Goal: Task Accomplishment & Management: Complete application form

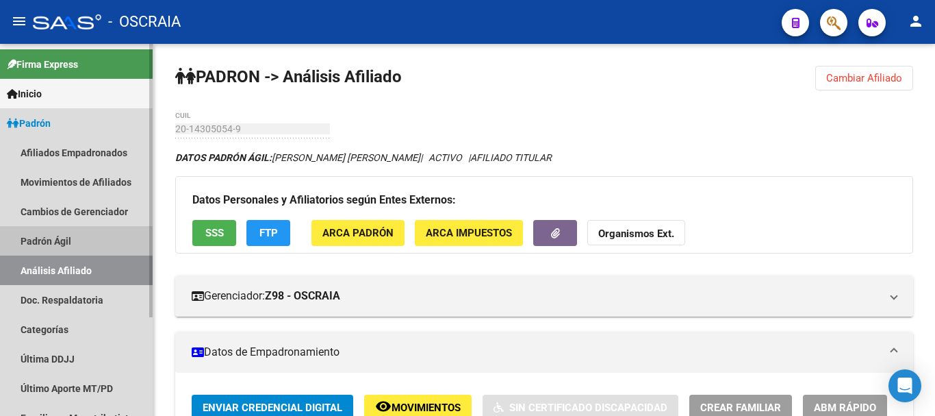
click at [64, 234] on link "Padrón Ágil" at bounding box center [76, 240] width 153 height 29
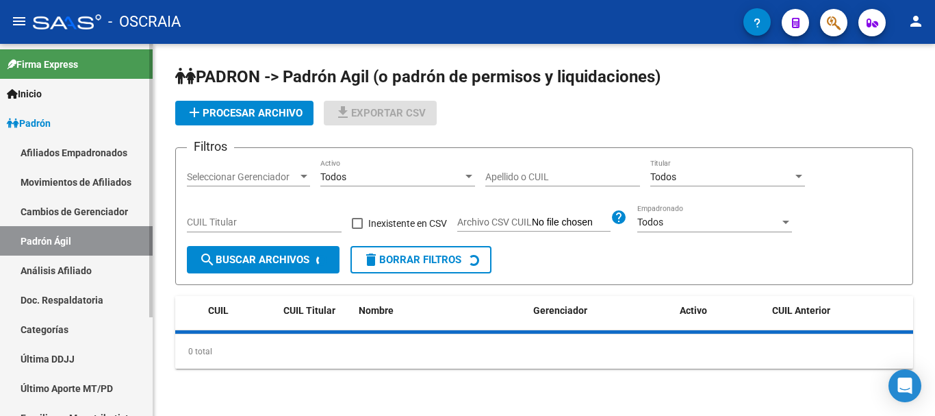
click at [60, 271] on link "Análisis Afiliado" at bounding box center [76, 269] width 153 height 29
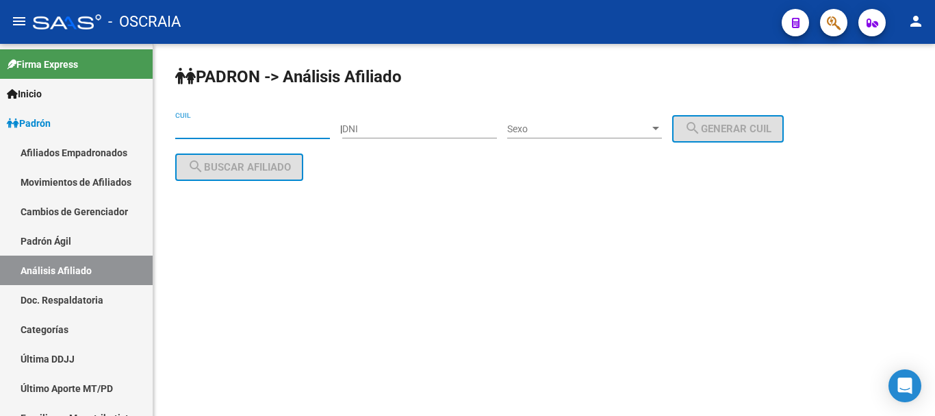
click at [246, 128] on input "CUIL" at bounding box center [252, 129] width 155 height 12
paste input "20-16130661-5"
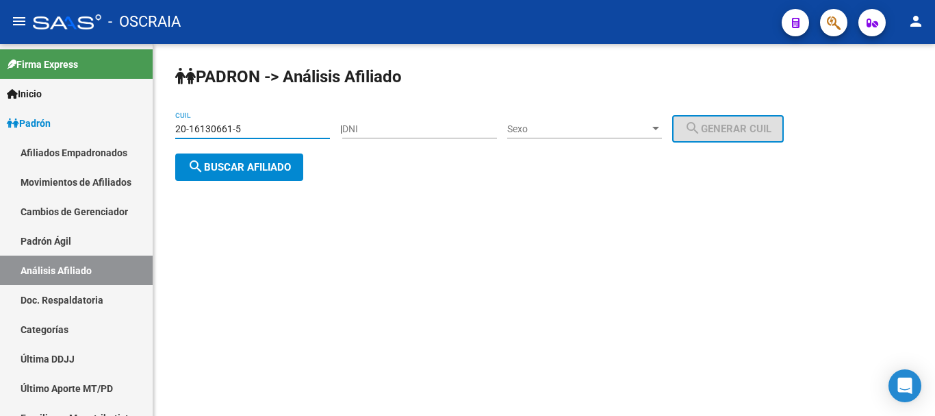
type input "20-16130661-5"
click at [282, 168] on span "search Buscar afiliado" at bounding box center [239, 167] width 103 height 12
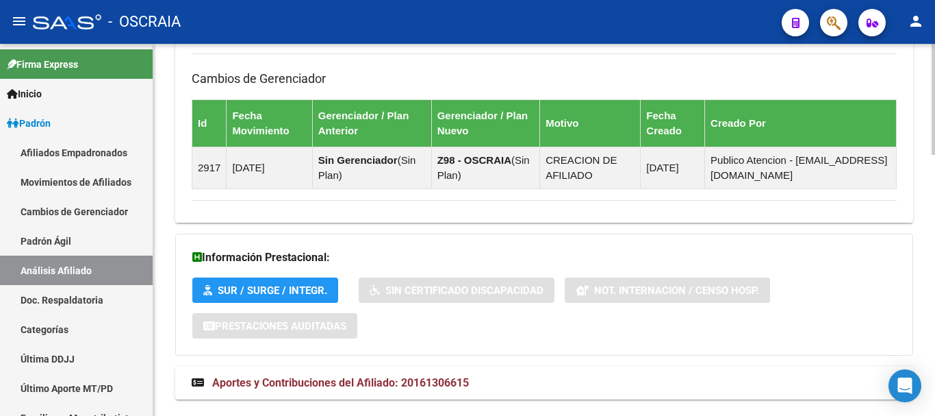
scroll to position [871, 0]
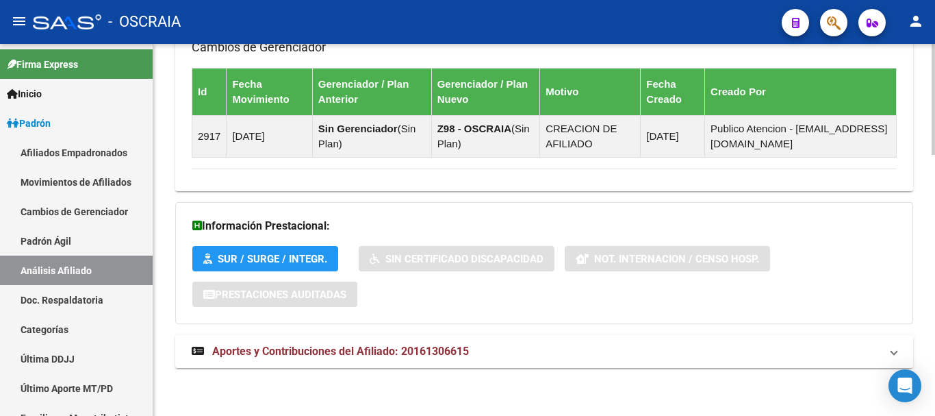
click at [272, 348] on span "Aportes y Contribuciones del Afiliado: 20161306615" at bounding box center [340, 350] width 257 height 13
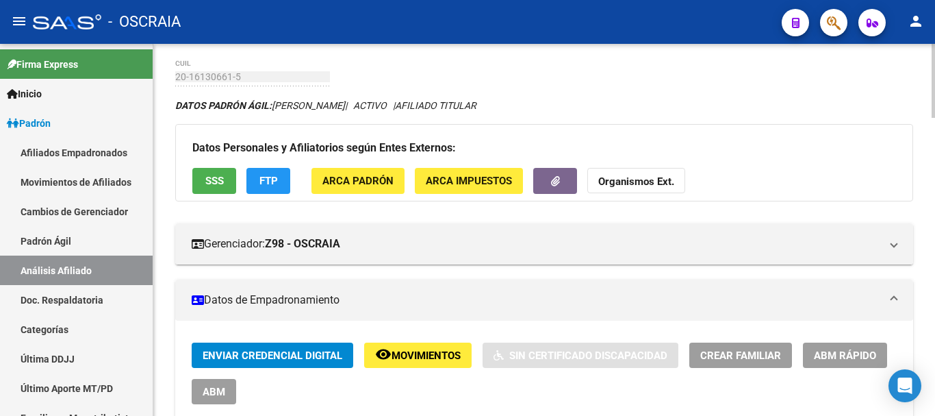
scroll to position [0, 0]
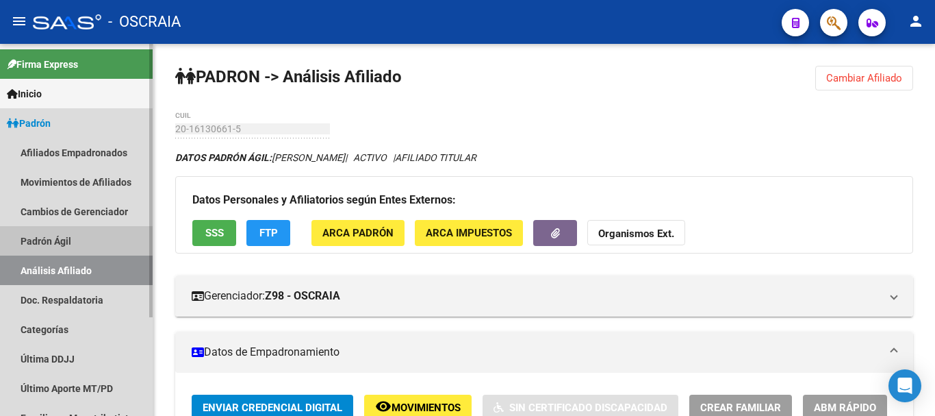
click at [50, 240] on link "Padrón Ágil" at bounding box center [76, 240] width 153 height 29
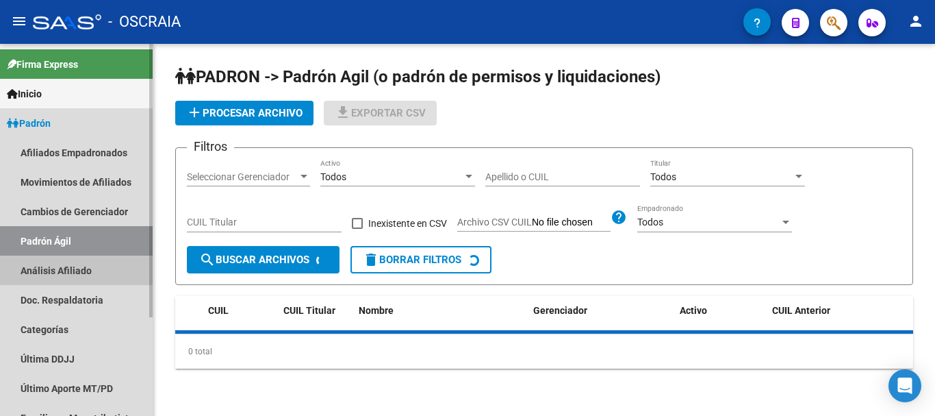
click at [51, 267] on link "Análisis Afiliado" at bounding box center [76, 269] width 153 height 29
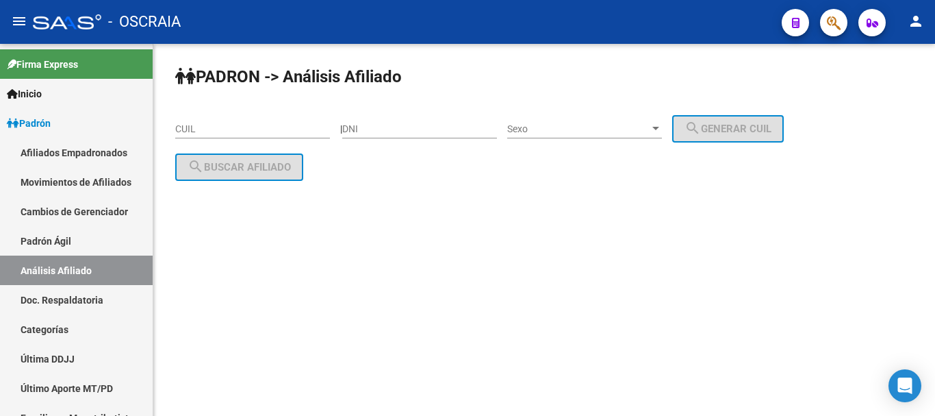
click at [298, 129] on input "CUIL" at bounding box center [252, 129] width 155 height 12
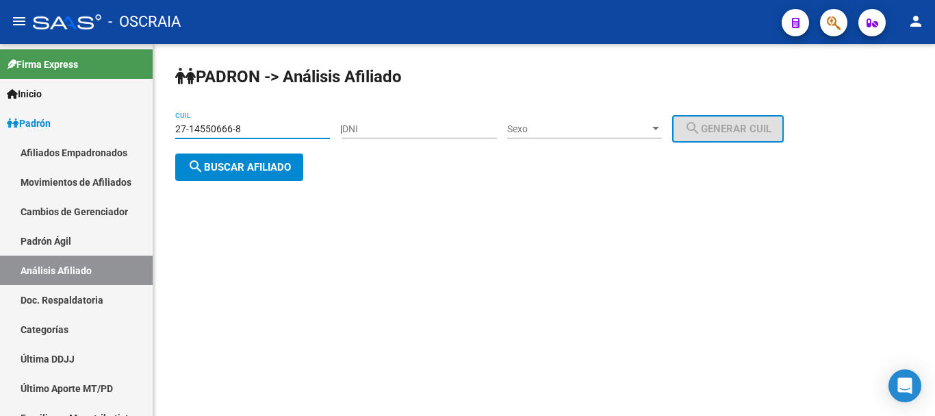
type input "27-14550666-8"
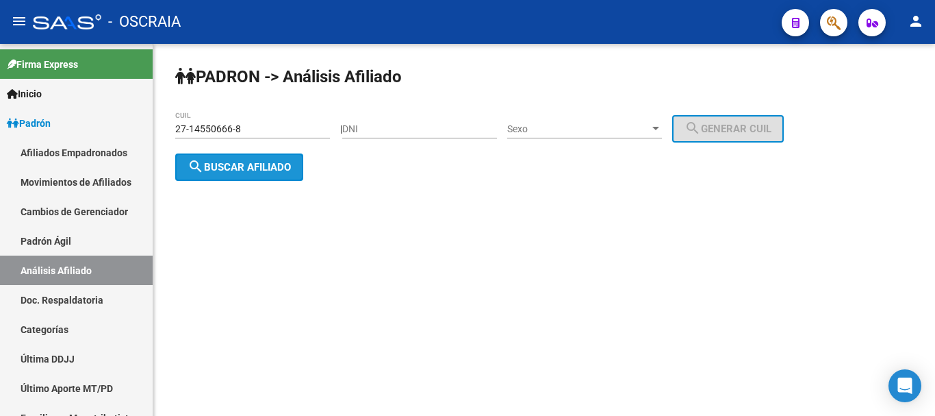
click at [278, 164] on span "search Buscar afiliado" at bounding box center [239, 167] width 103 height 12
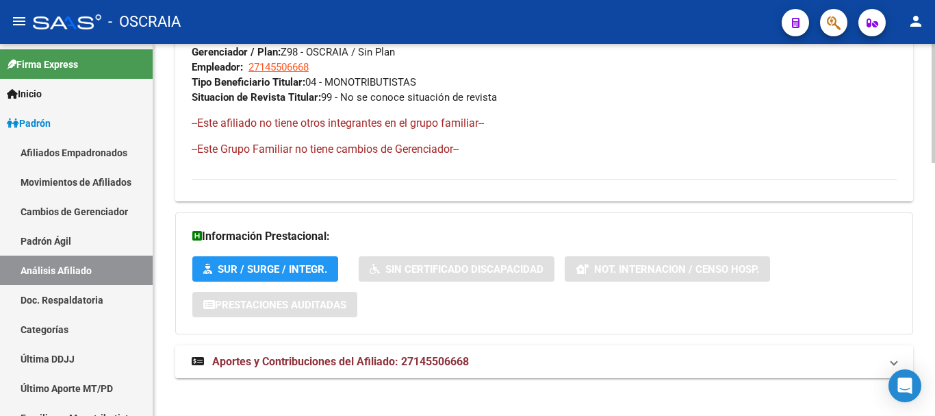
scroll to position [791, 0]
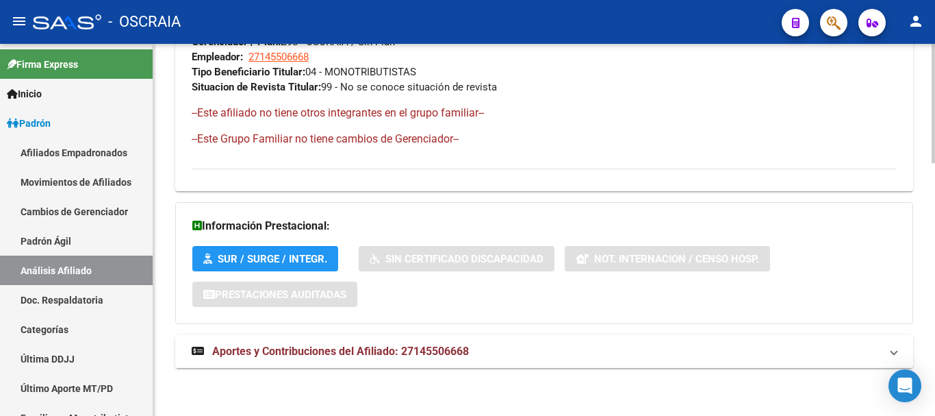
click at [332, 352] on span "Aportes y Contribuciones del Afiliado: 27145506668" at bounding box center [340, 350] width 257 height 13
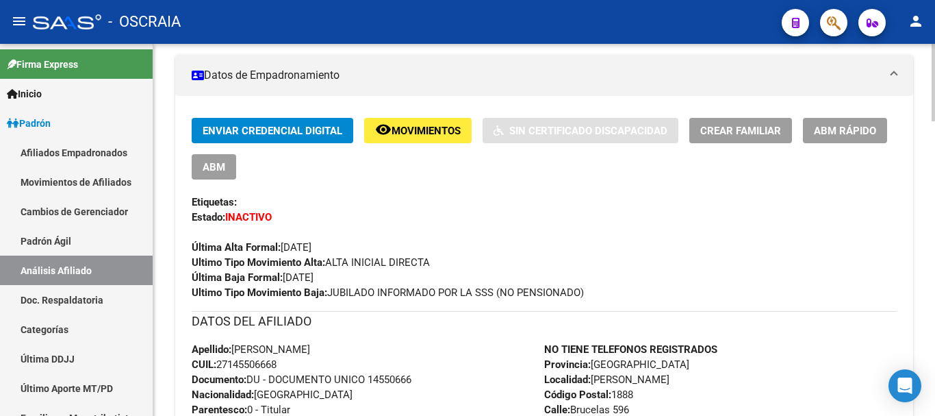
scroll to position [244, 0]
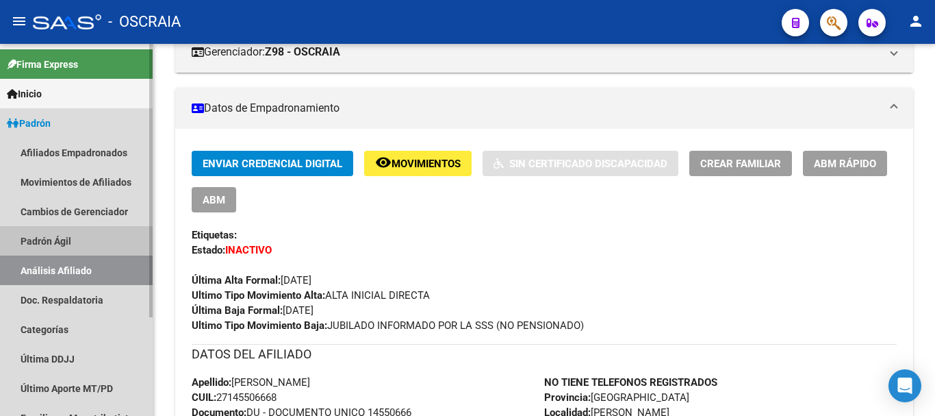
click at [58, 240] on link "Padrón Ágil" at bounding box center [76, 240] width 153 height 29
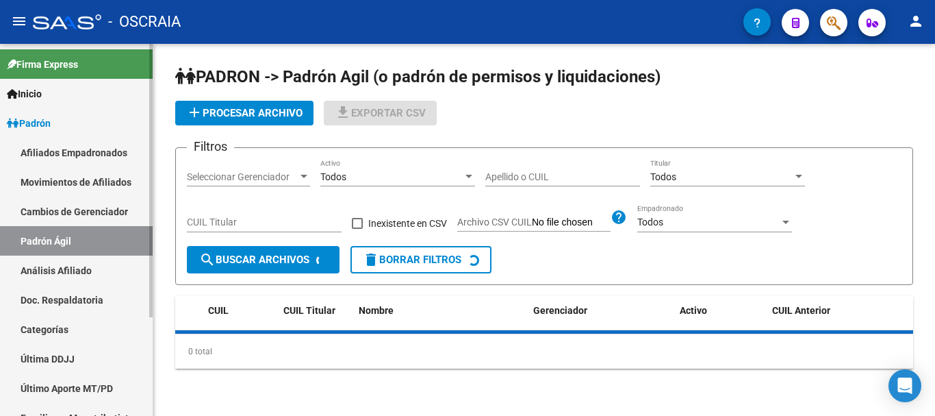
click at [49, 270] on link "Análisis Afiliado" at bounding box center [76, 269] width 153 height 29
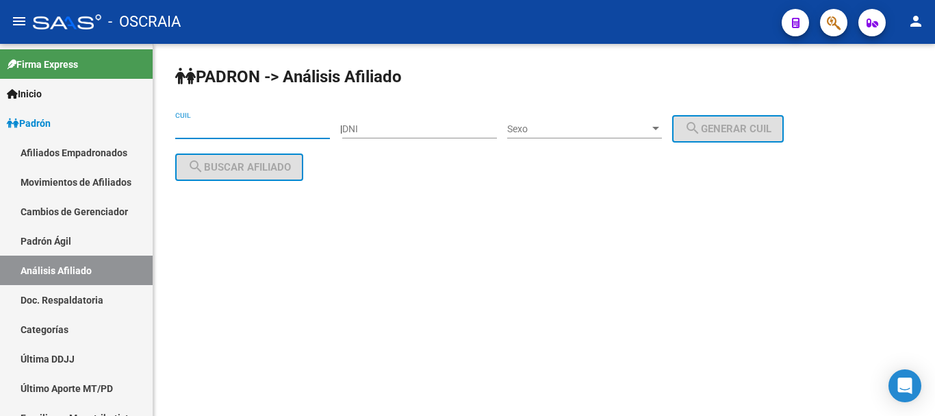
click at [268, 125] on input "CUIL" at bounding box center [252, 129] width 155 height 12
paste input "20-28068967-0"
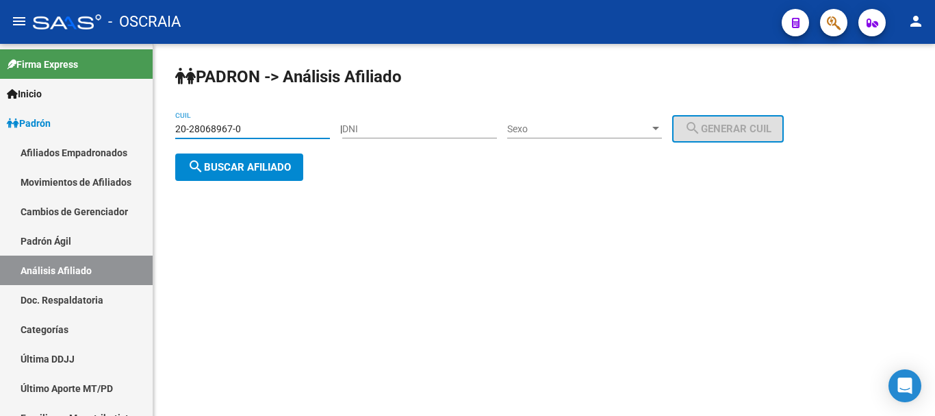
type input "20-28068967-0"
click at [265, 164] on span "search Buscar afiliado" at bounding box center [239, 167] width 103 height 12
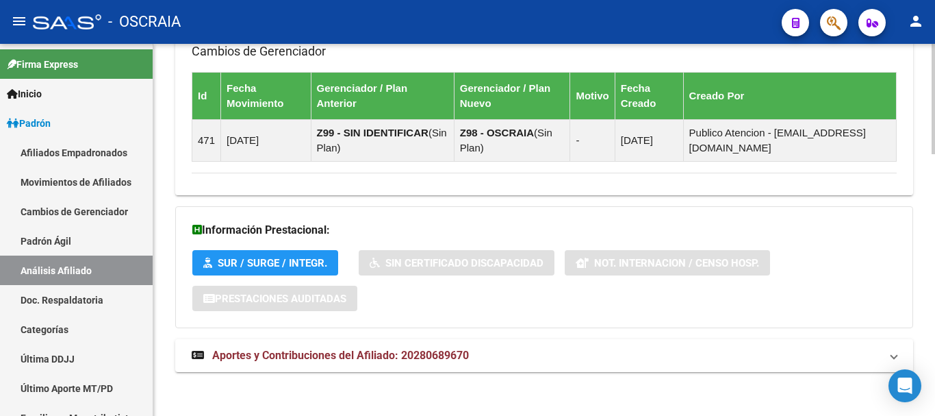
scroll to position [882, 0]
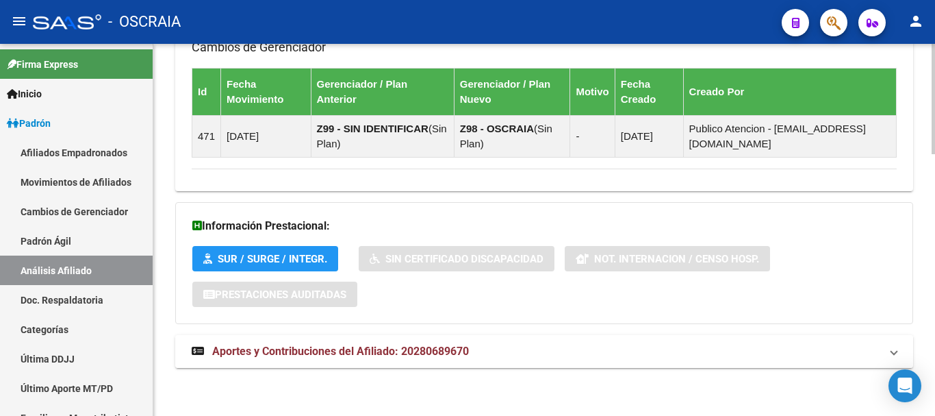
click at [298, 350] on span "Aportes y Contribuciones del Afiliado: 20280689670" at bounding box center [340, 350] width 257 height 13
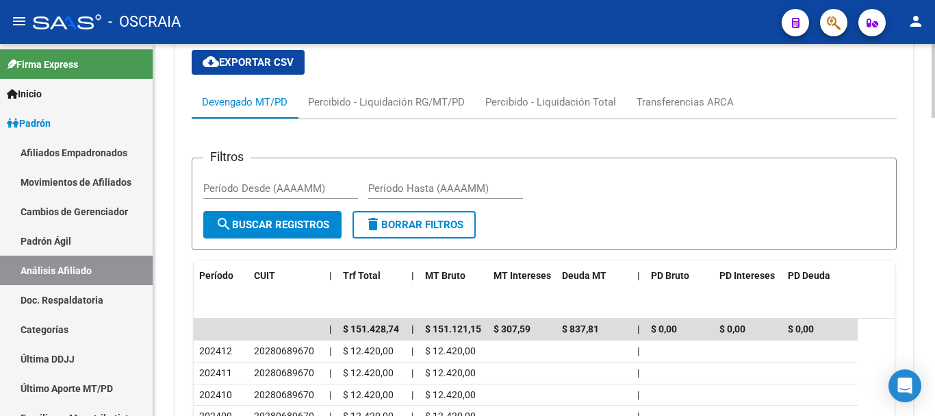
scroll to position [1232, 0]
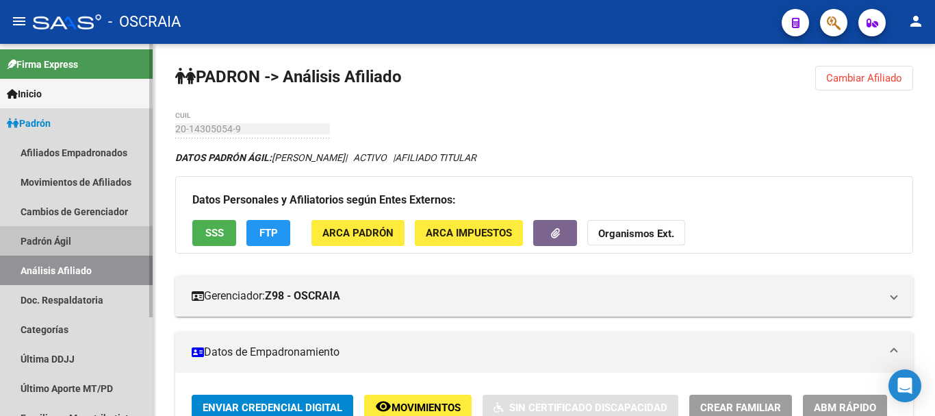
click at [66, 238] on link "Padrón Ágil" at bounding box center [76, 240] width 153 height 29
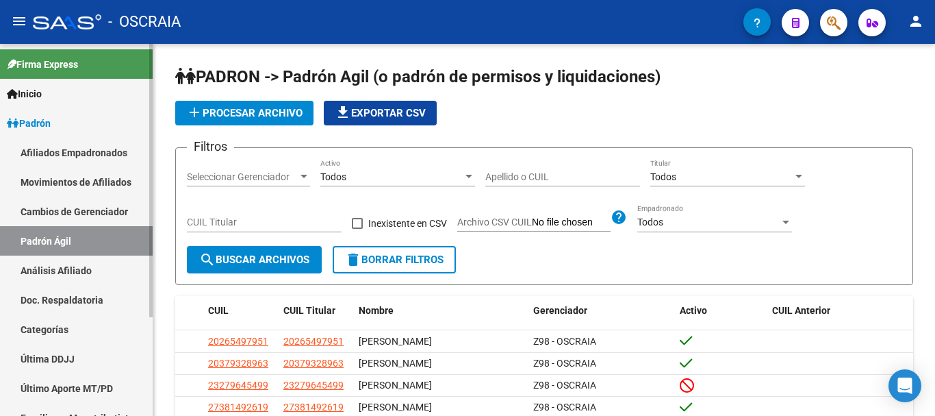
click at [73, 265] on link "Análisis Afiliado" at bounding box center [76, 269] width 153 height 29
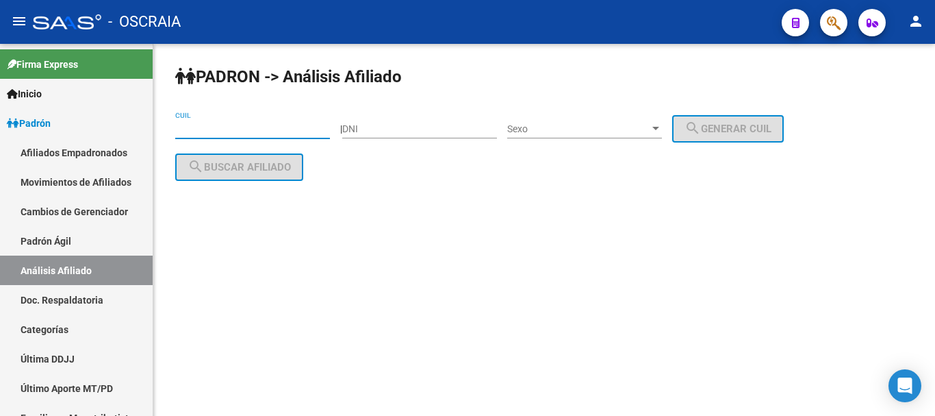
click at [220, 127] on input "CUIL" at bounding box center [252, 129] width 155 height 12
paste input "20-28068967-0"
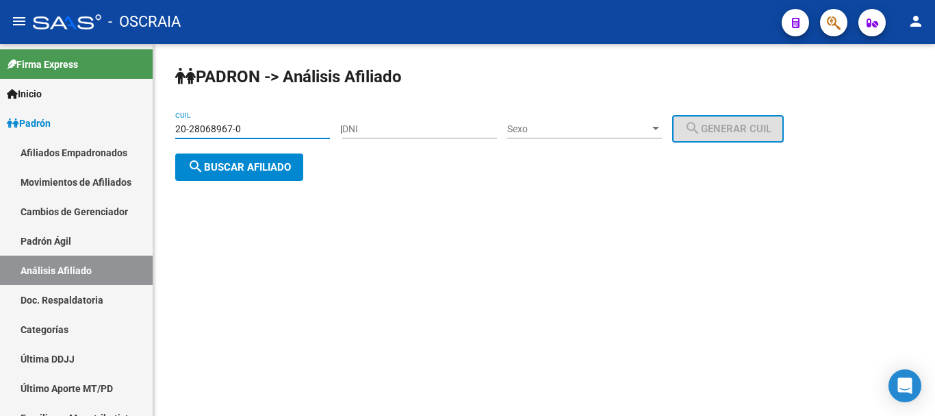
type input "20-28068967-0"
click at [246, 163] on span "search Buscar afiliado" at bounding box center [239, 167] width 103 height 12
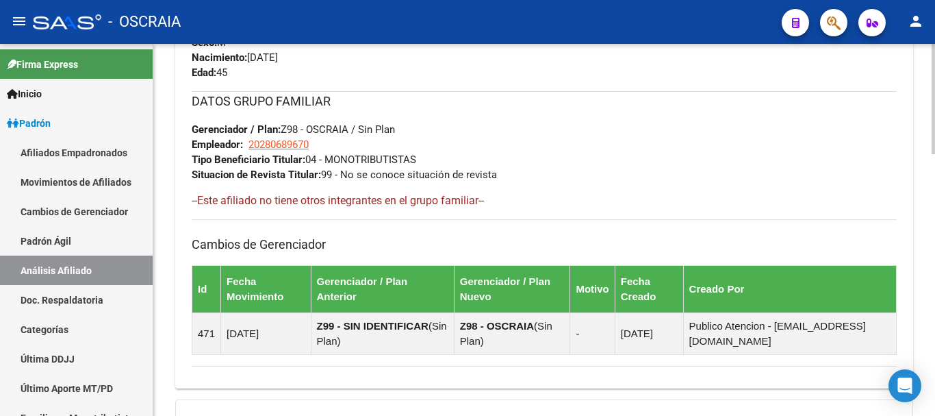
scroll to position [882, 0]
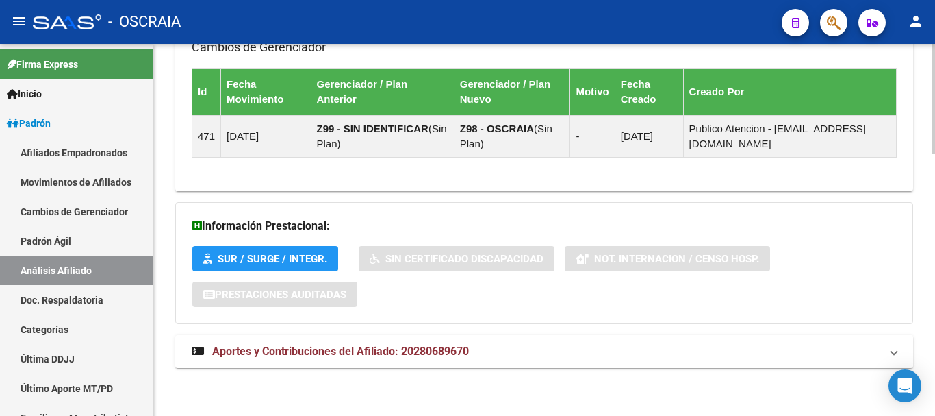
click at [296, 349] on span "Aportes y Contribuciones del Afiliado: 20280689670" at bounding box center [340, 350] width 257 height 13
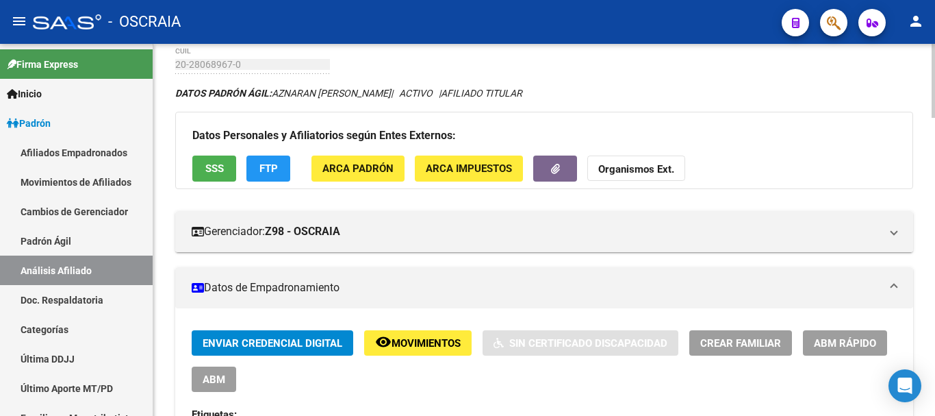
scroll to position [0, 0]
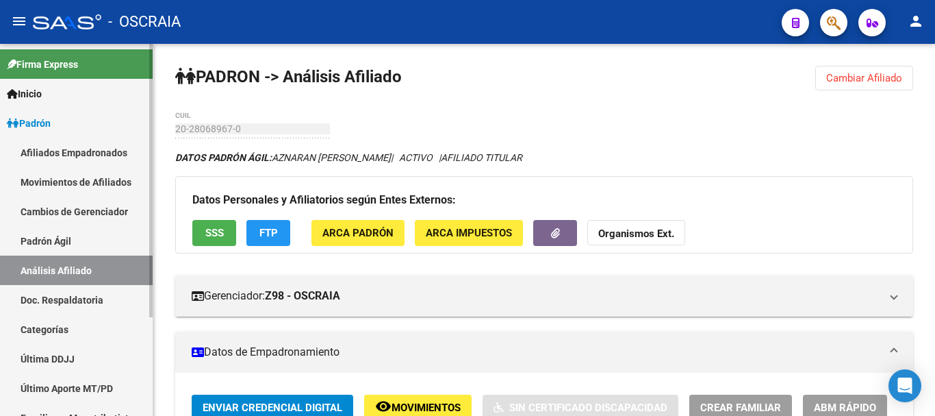
click at [62, 233] on link "Padrón Ágil" at bounding box center [76, 240] width 153 height 29
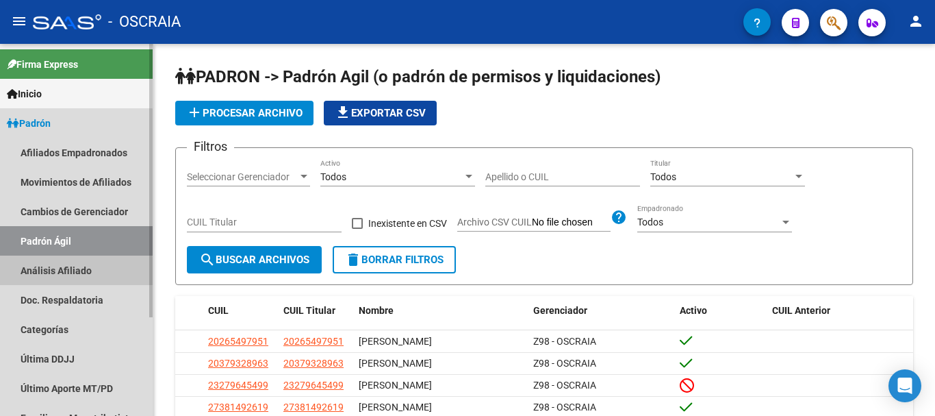
click at [63, 272] on link "Análisis Afiliado" at bounding box center [76, 269] width 153 height 29
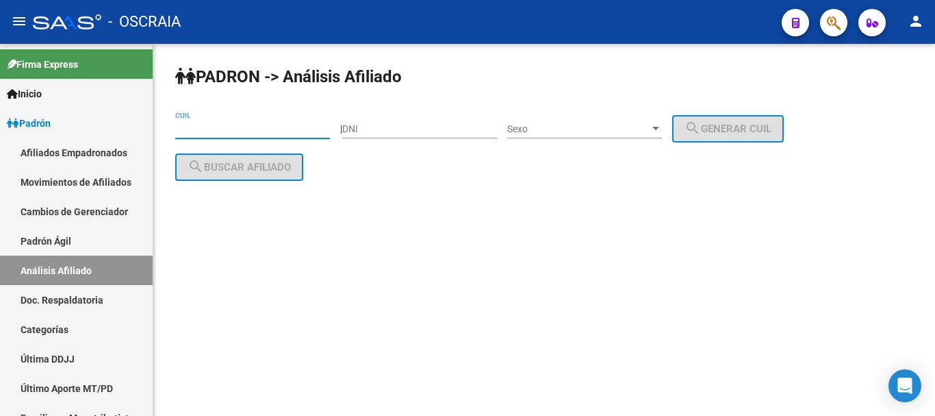
click at [233, 127] on input "CUIL" at bounding box center [252, 129] width 155 height 12
paste input "20-29033404-8"
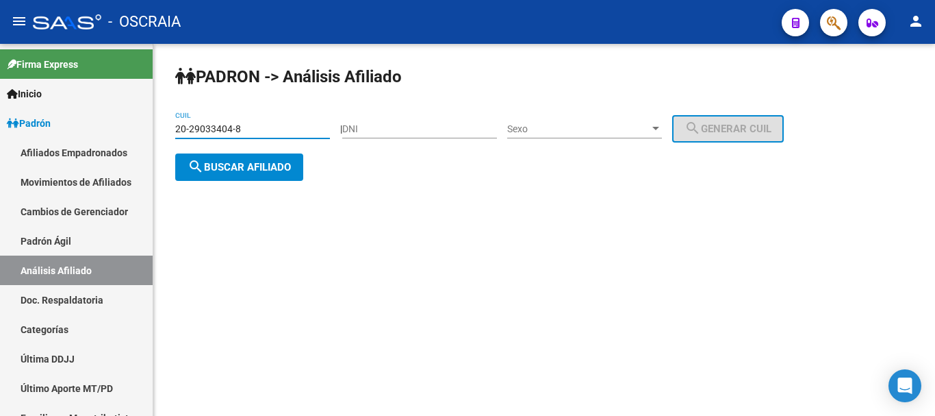
type input "20-29033404-8"
click at [266, 175] on button "search Buscar afiliado" at bounding box center [239, 166] width 128 height 27
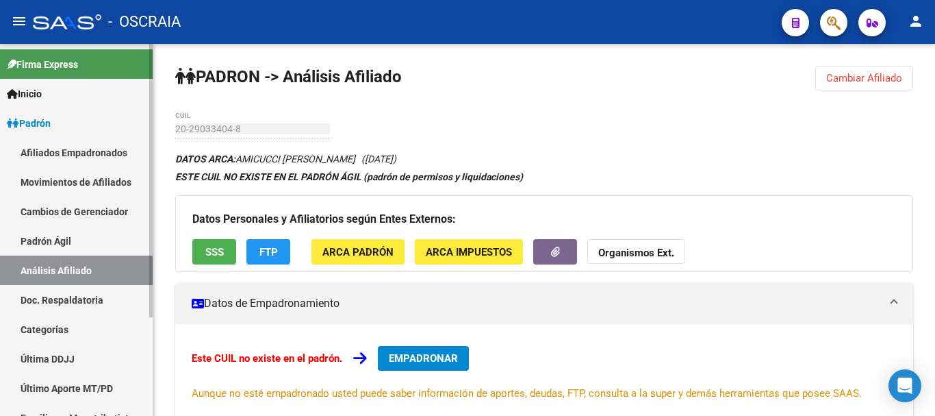
click at [72, 239] on link "Padrón Ágil" at bounding box center [76, 240] width 153 height 29
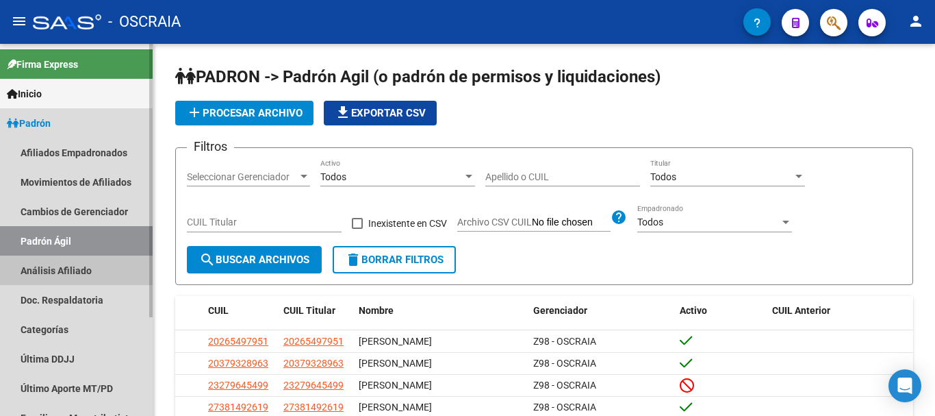
click at [71, 269] on link "Análisis Afiliado" at bounding box center [76, 269] width 153 height 29
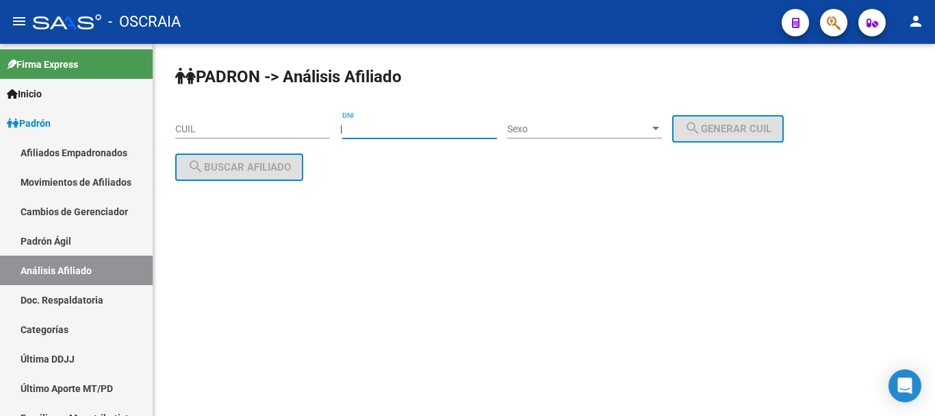
click at [391, 129] on input "DNI" at bounding box center [419, 129] width 155 height 12
type input "29033404"
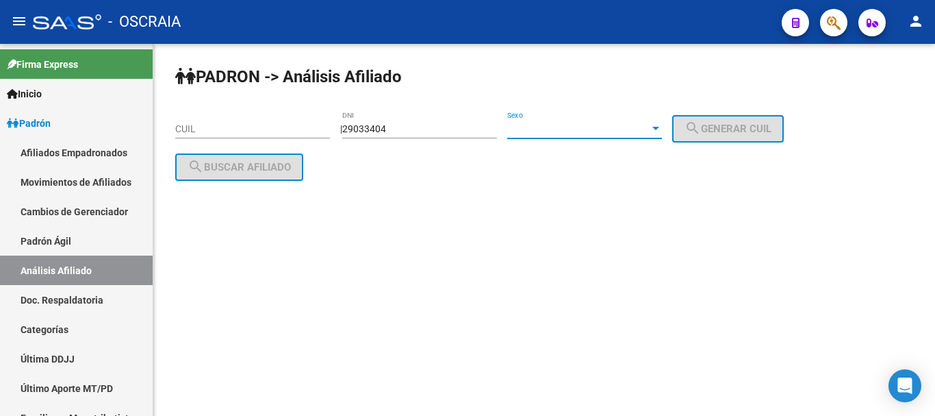
click at [650, 130] on span "Sexo" at bounding box center [578, 129] width 142 height 12
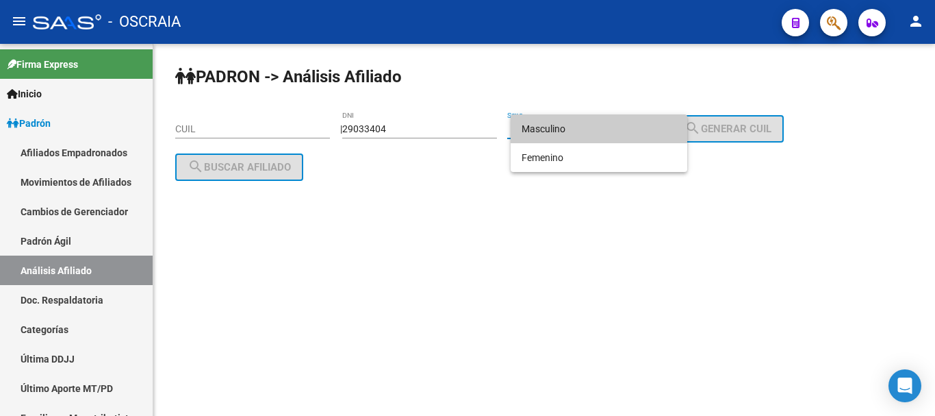
click at [653, 125] on span "Masculino" at bounding box center [599, 128] width 155 height 29
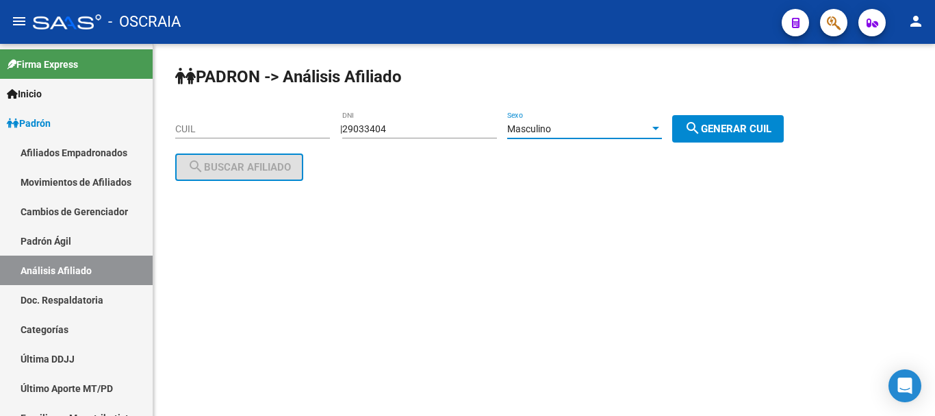
click at [735, 130] on span "search Generar CUIL" at bounding box center [728, 129] width 87 height 12
type input "20-29033404-8"
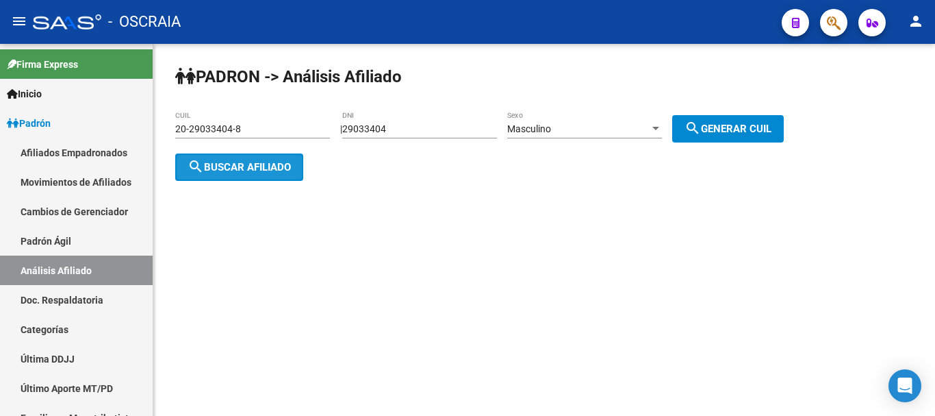
click at [226, 166] on span "search Buscar afiliado" at bounding box center [239, 167] width 103 height 12
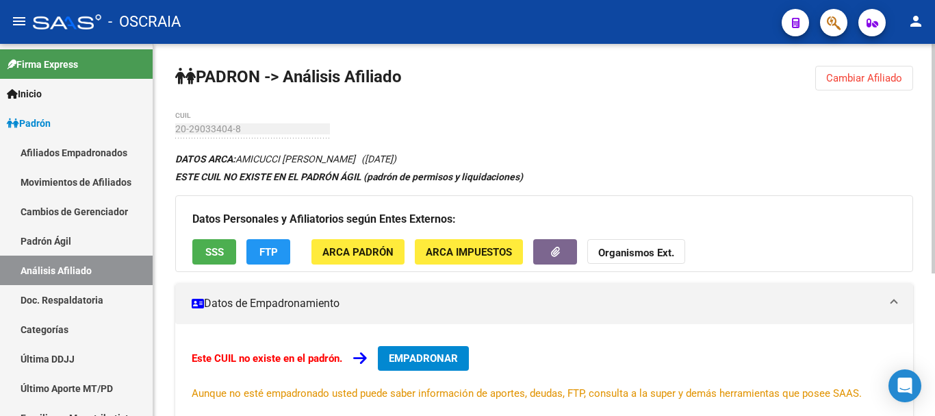
scroll to position [68, 0]
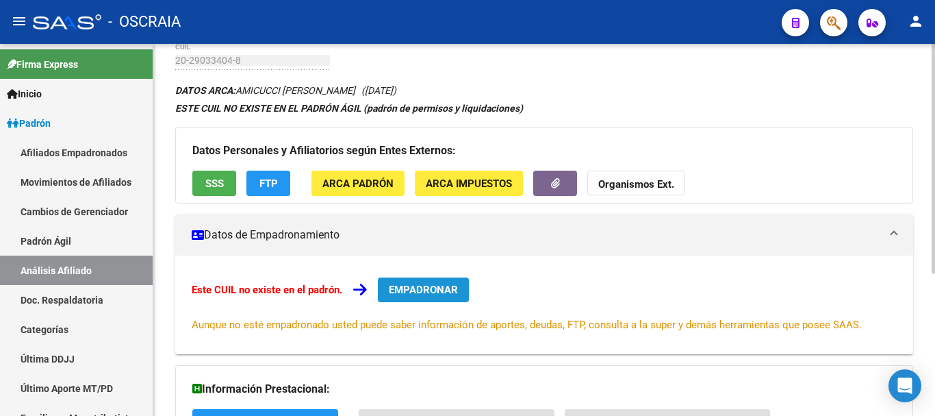
click at [463, 291] on button "EMPADRONAR" at bounding box center [423, 289] width 91 height 25
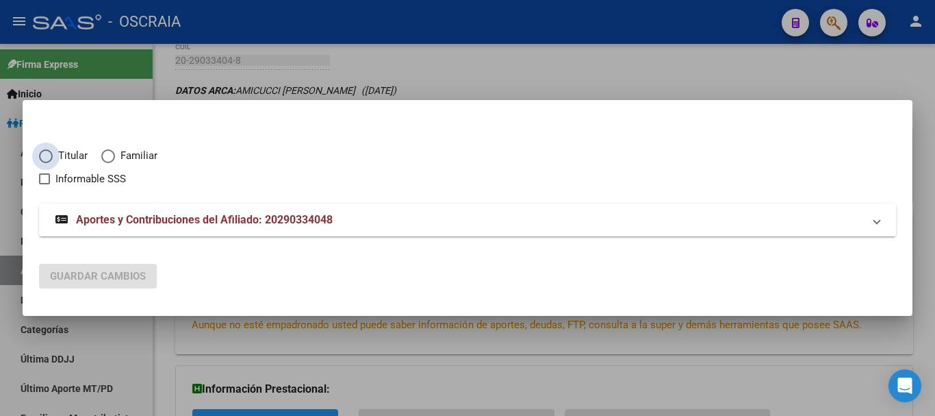
click at [46, 157] on span "Elija una opción" at bounding box center [46, 156] width 14 height 14
click at [46, 157] on input "Titular" at bounding box center [46, 156] width 14 height 14
radio input "true"
checkbox input "true"
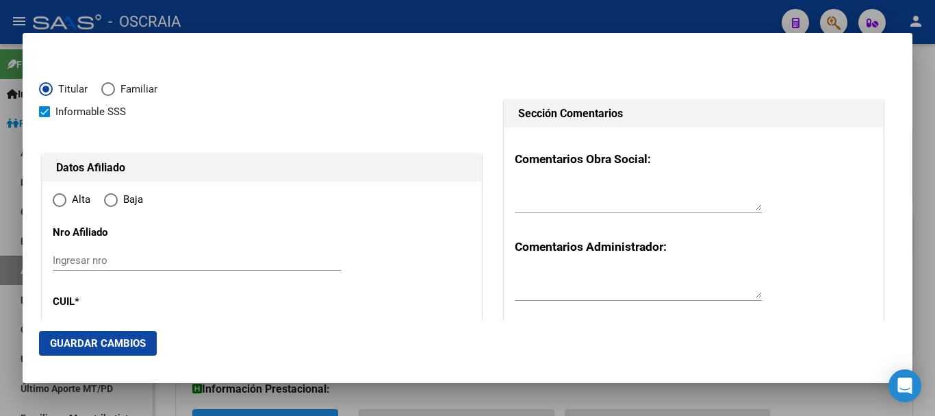
type input "20-29033404-8"
radio input "true"
type input "29033404"
type input "AMICUCCI"
type input "[PERSON_NAME]"
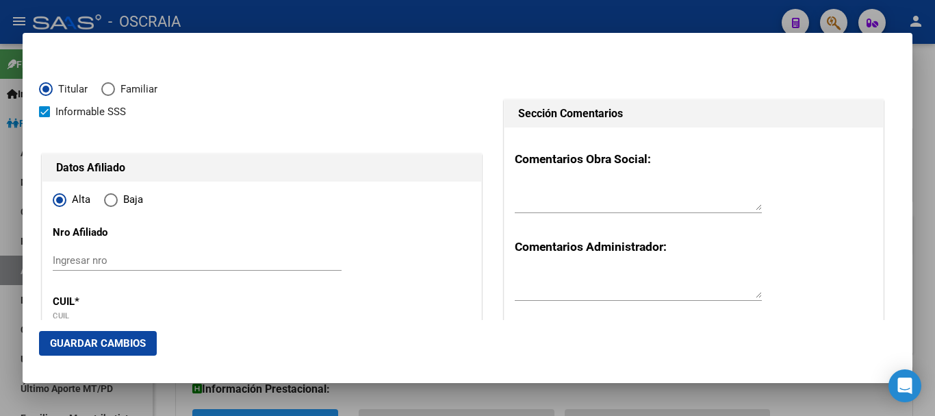
type input "[DATE]"
type input "HAEDO"
type input "1706"
type input "VUELTA DE OBLIGADO"
type input "1520"
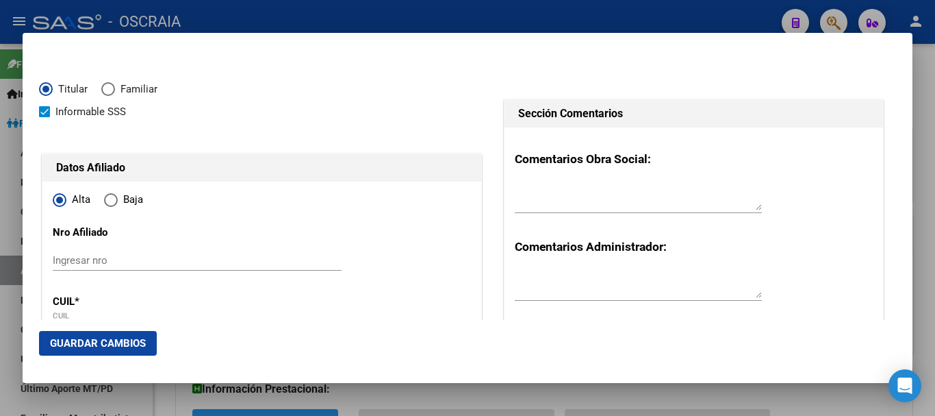
type input "HAEDO"
click at [137, 340] on span "Guardar Cambios" at bounding box center [98, 343] width 96 height 12
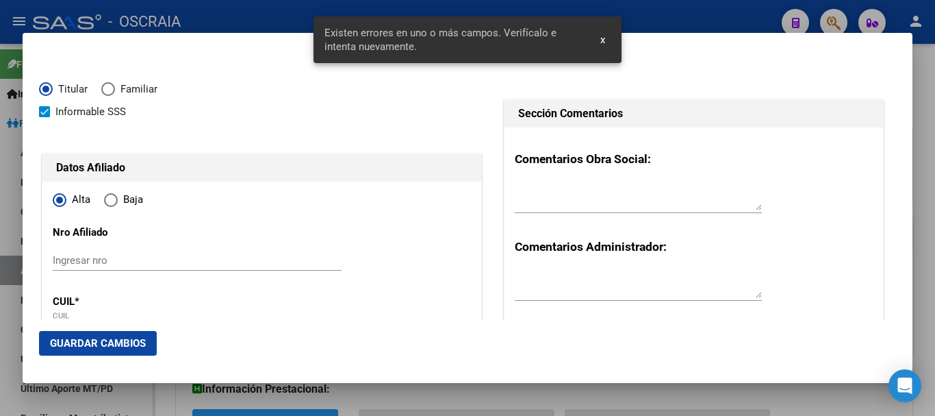
click at [187, 270] on div "Ingresar nro" at bounding box center [197, 260] width 289 height 21
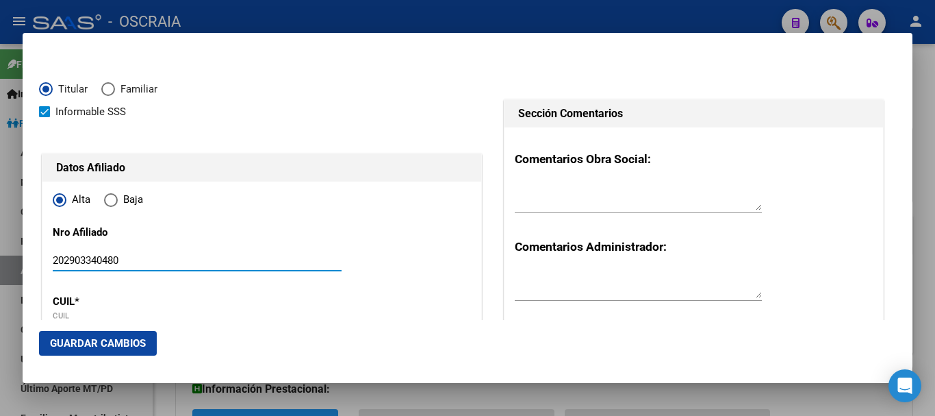
type input "202903340480"
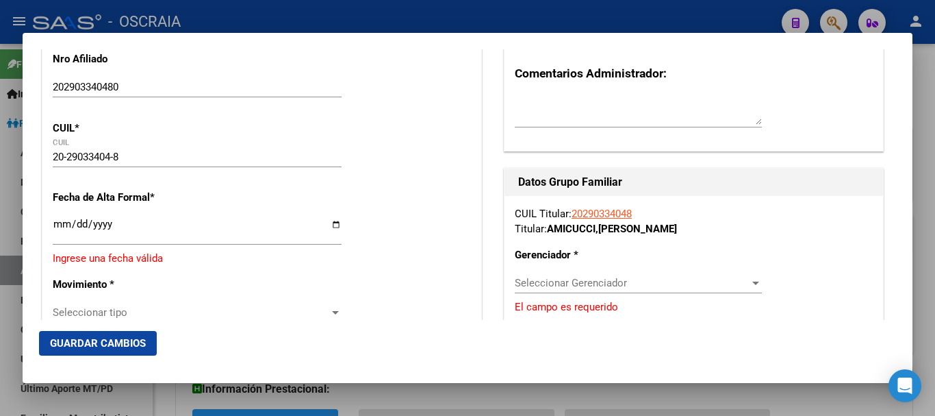
scroll to position [205, 0]
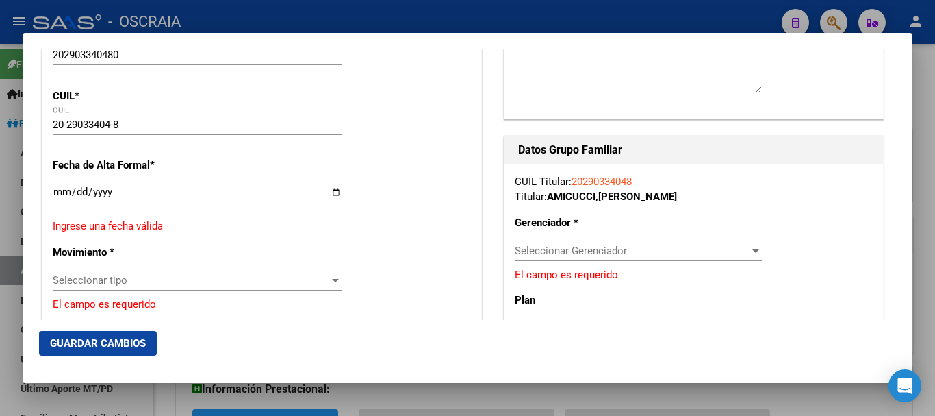
click at [97, 346] on span "Guardar Cambios" at bounding box center [98, 343] width 96 height 12
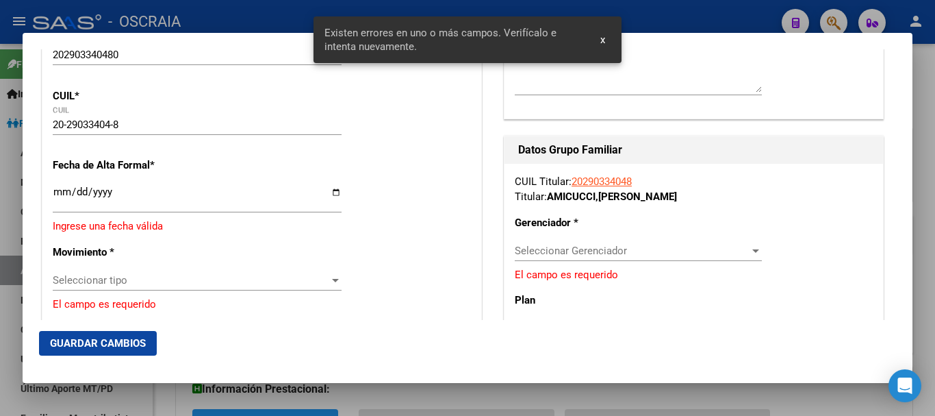
click at [839, 92] on div "Comentarios Obra Social: Comentarios Administrador:" at bounding box center [694, 20] width 379 height 196
click at [608, 41] on button "x" at bounding box center [602, 39] width 27 height 25
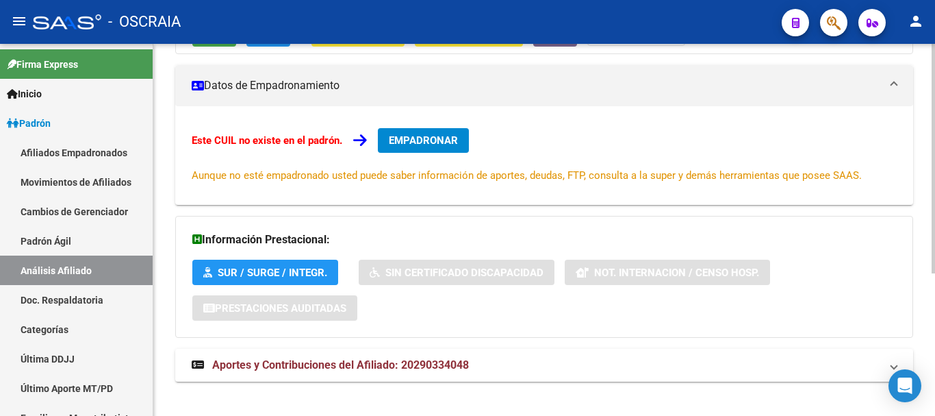
scroll to position [231, 0]
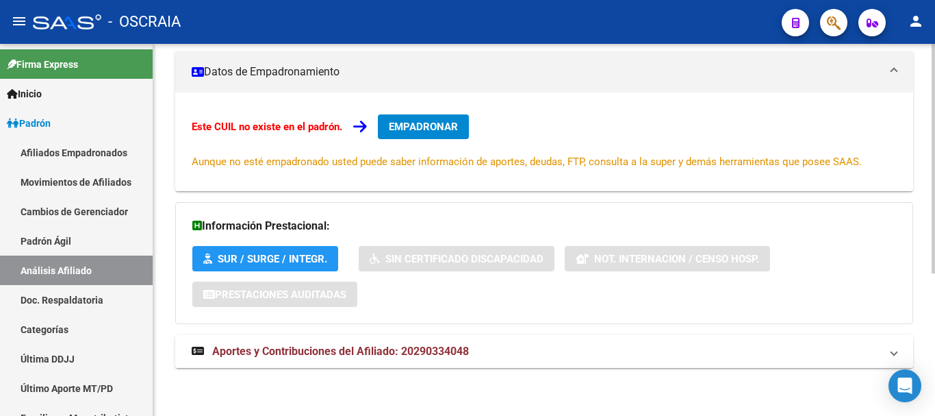
click at [325, 351] on span "Aportes y Contribuciones del Afiliado: 20290334048" at bounding box center [340, 350] width 257 height 13
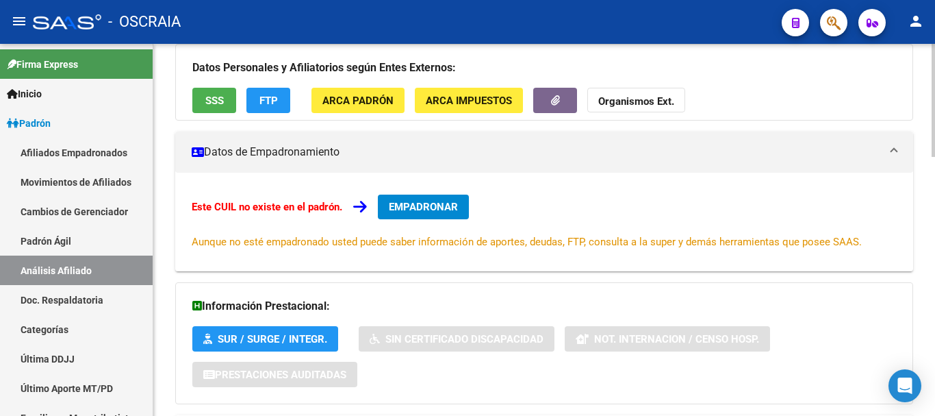
scroll to position [0, 0]
